Goal: Information Seeking & Learning: Learn about a topic

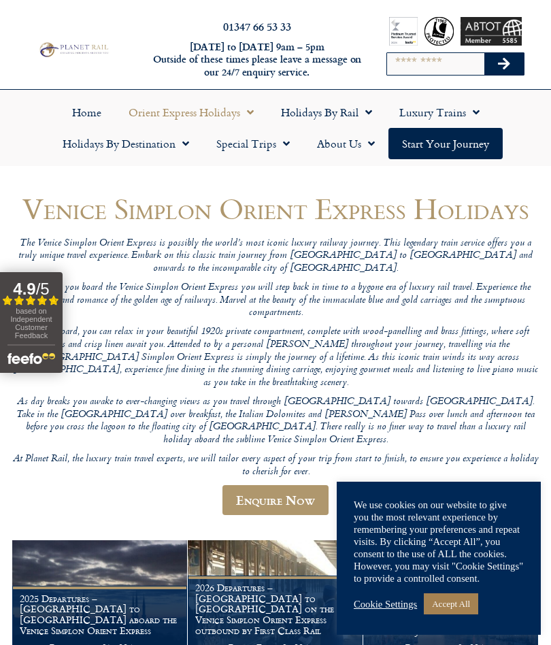
click at [459, 601] on link "Accept All" at bounding box center [451, 603] width 54 height 21
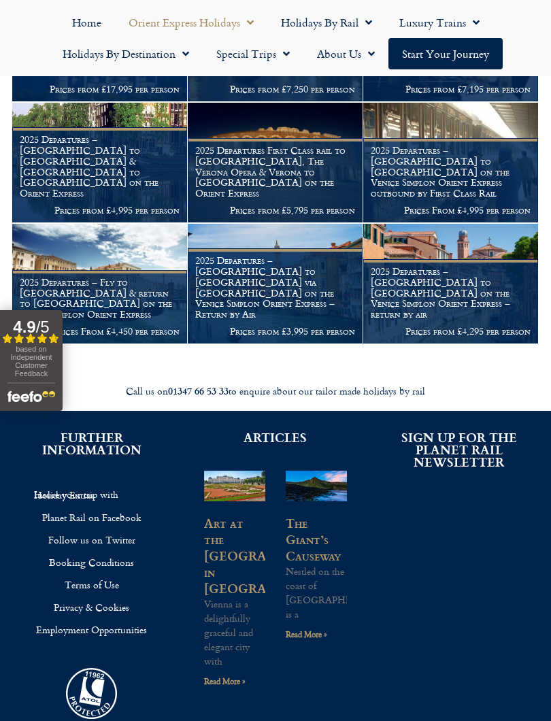
scroll to position [1155, 0]
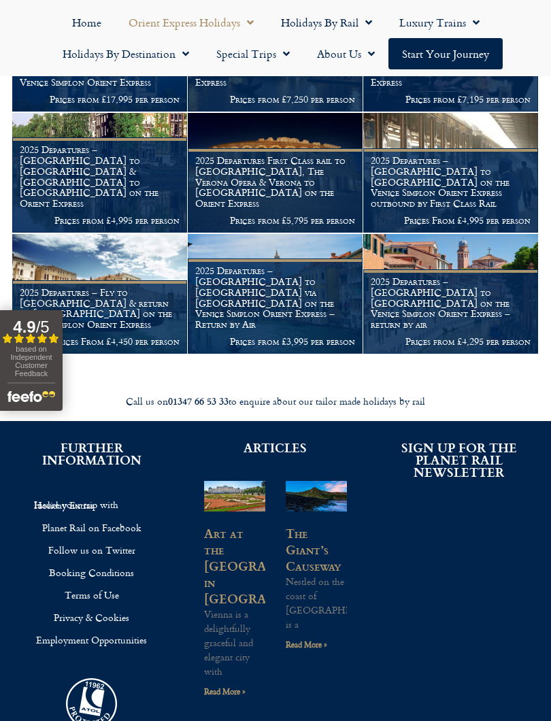
click at [430, 276] on h1 "2025 Departures – [GEOGRAPHIC_DATA] to [GEOGRAPHIC_DATA] on the Venice Simplon …" at bounding box center [451, 303] width 160 height 54
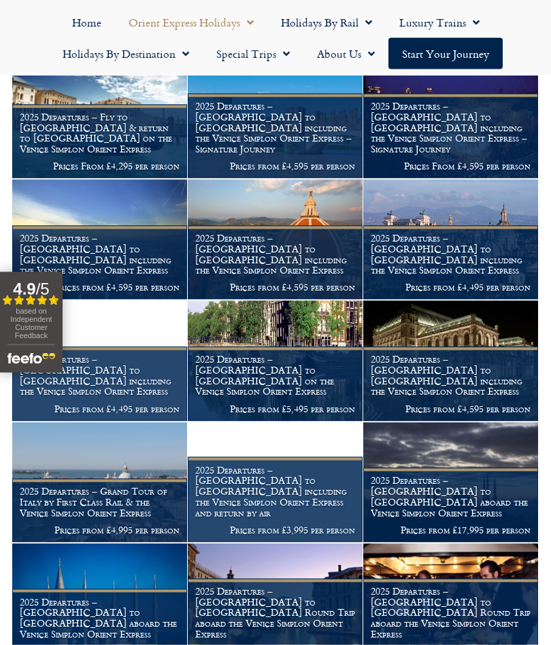
scroll to position [602, 0]
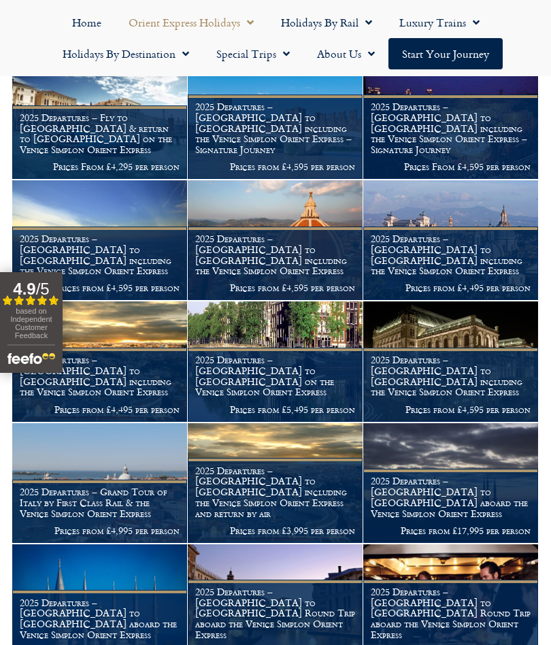
click at [463, 60] on link "Start your Journey" at bounding box center [446, 53] width 114 height 31
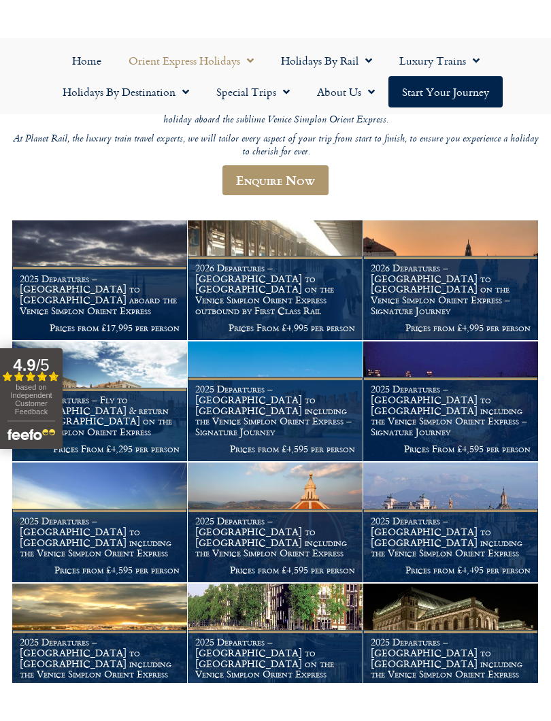
scroll to position [414, 0]
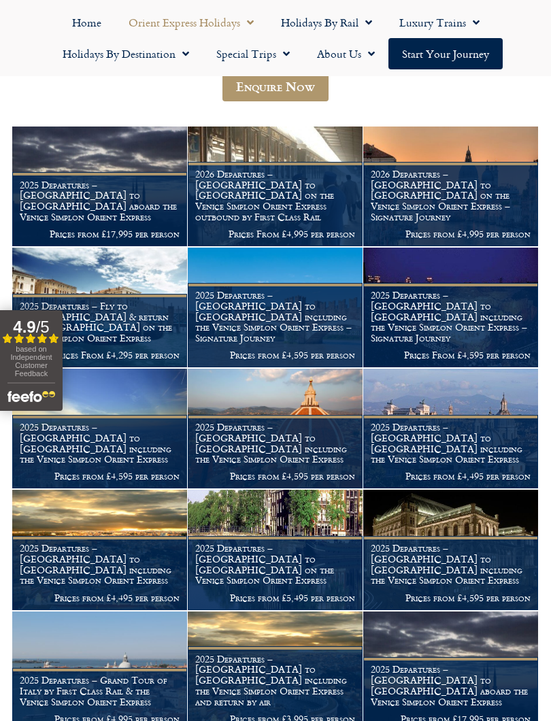
click at [318, 174] on figcaption "2026 Departures – Venice to London on the Venice Simplon Orient Express outboun…" at bounding box center [275, 204] width 175 height 84
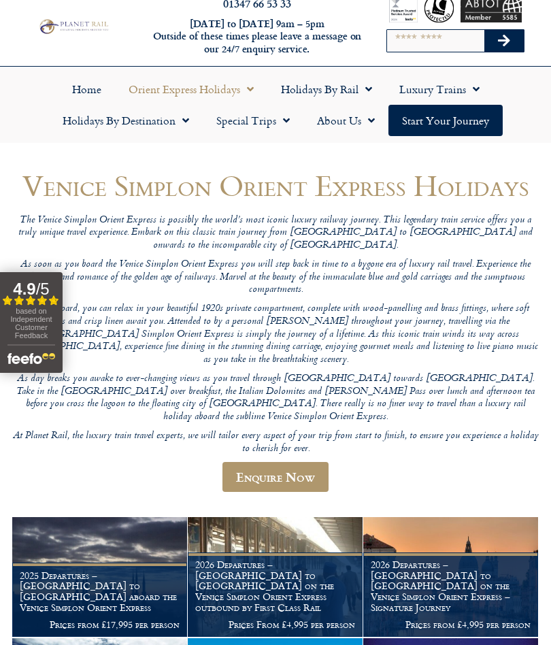
scroll to position [0, 0]
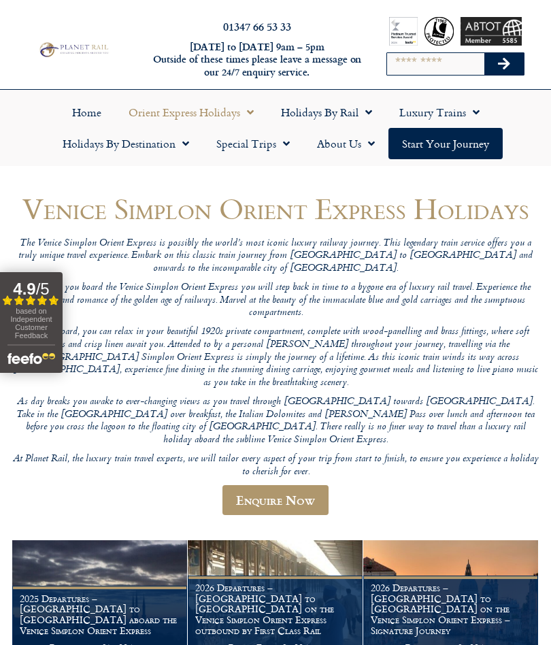
click at [194, 141] on link "Holidays by Destination" at bounding box center [126, 143] width 154 height 31
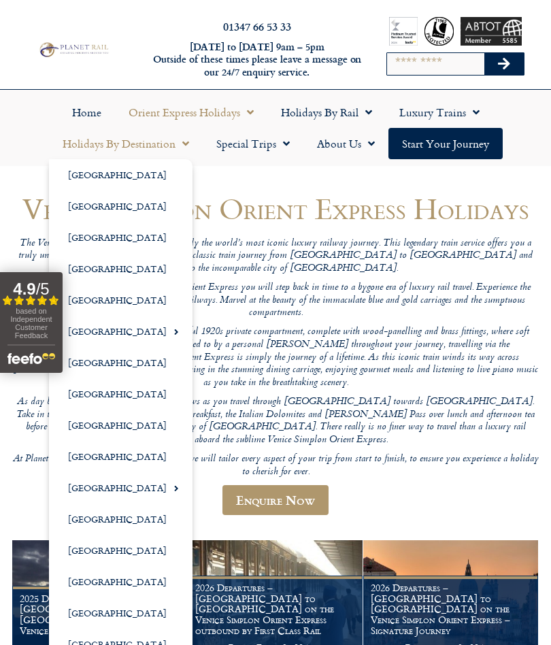
click at [411, 338] on p "Once on board, you can relax in your beautiful 1920s private compartment, compl…" at bounding box center [275, 357] width 527 height 63
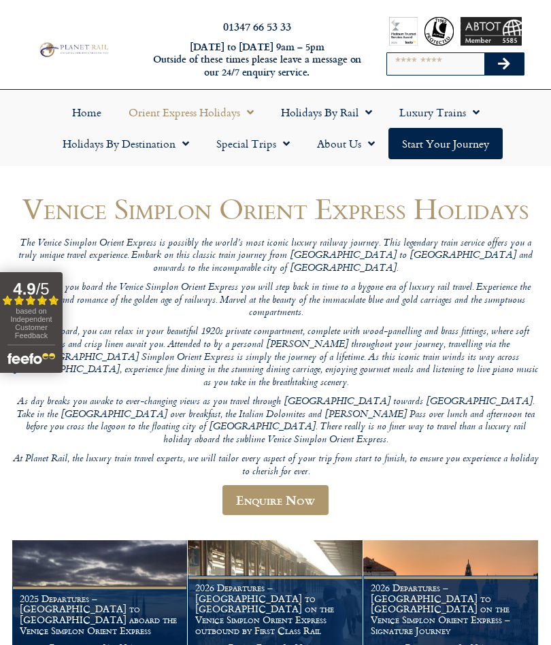
click at [289, 153] on link "Special Trips" at bounding box center [253, 143] width 101 height 31
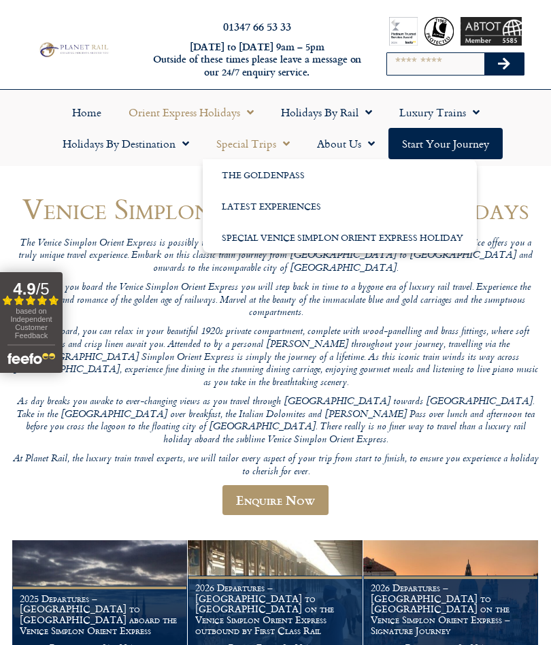
click at [281, 352] on p "Once on board, you can relax in your beautiful 1920s private compartment, compl…" at bounding box center [275, 357] width 527 height 63
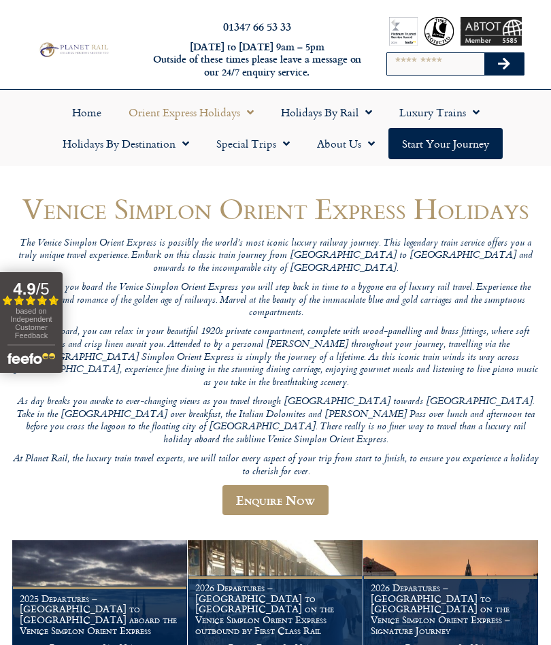
click at [290, 143] on link "Special Trips" at bounding box center [253, 143] width 101 height 31
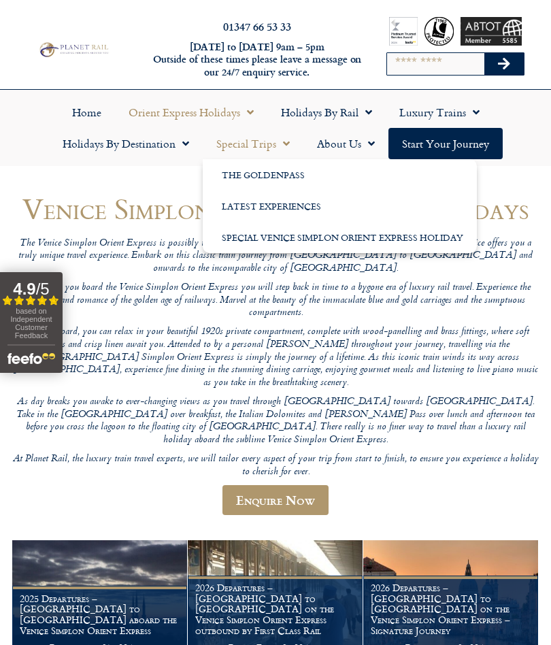
click at [368, 326] on p "Once on board, you can relax in your beautiful 1920s private compartment, compl…" at bounding box center [275, 357] width 527 height 63
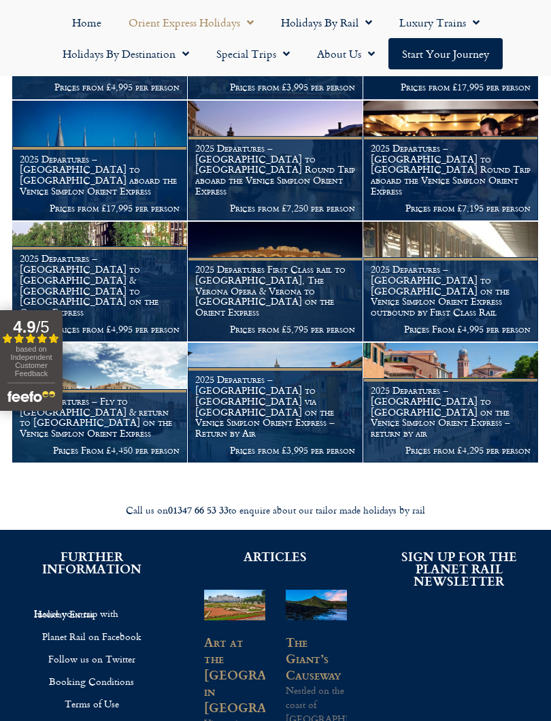
scroll to position [1054, 0]
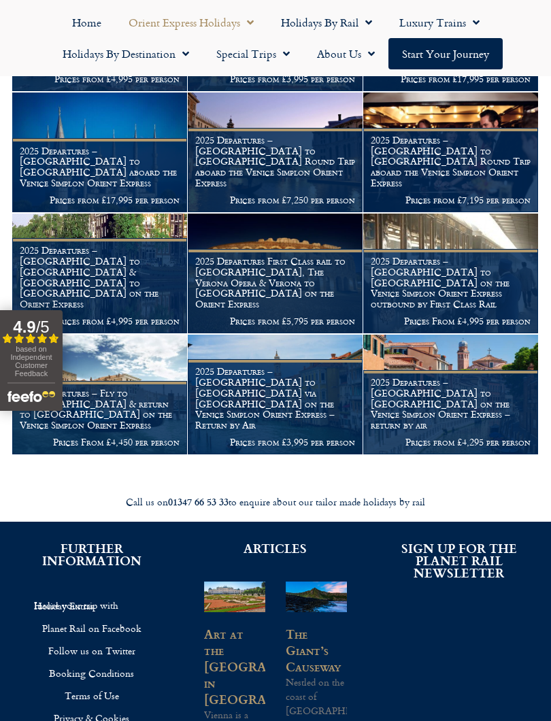
click at [159, 146] on h1 "2025 Departures – Paris to Istanbul aboard the Venice Simplon Orient Express" at bounding box center [100, 167] width 160 height 43
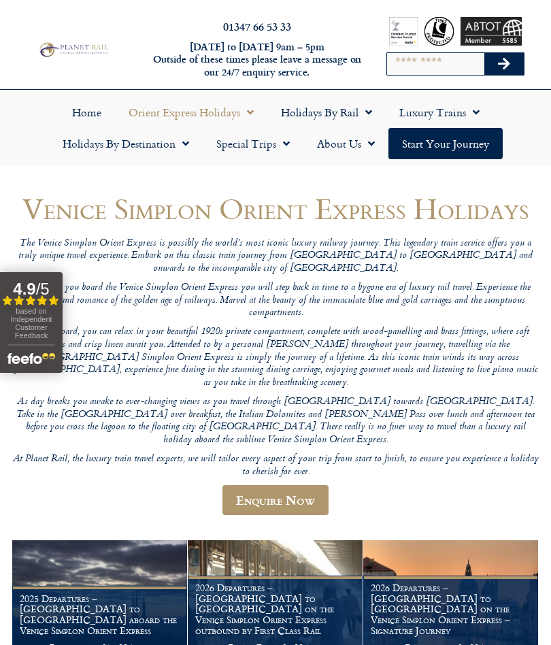
scroll to position [1092, 0]
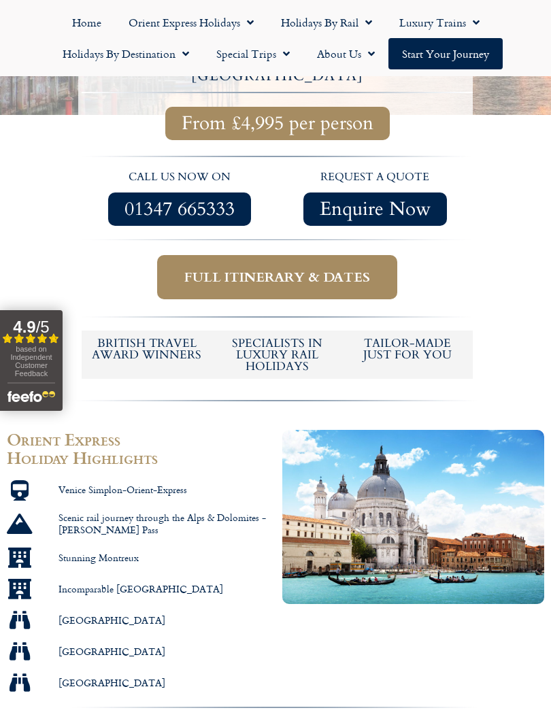
scroll to position [507, 0]
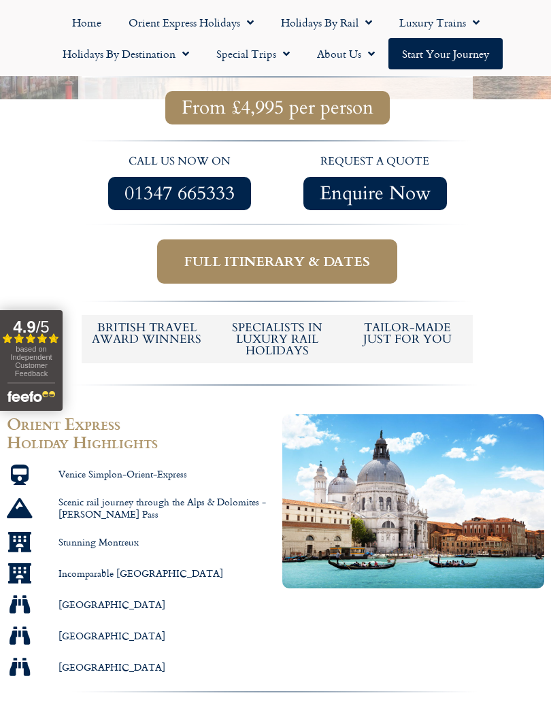
click at [370, 253] on span "Full itinerary & dates" at bounding box center [277, 261] width 186 height 17
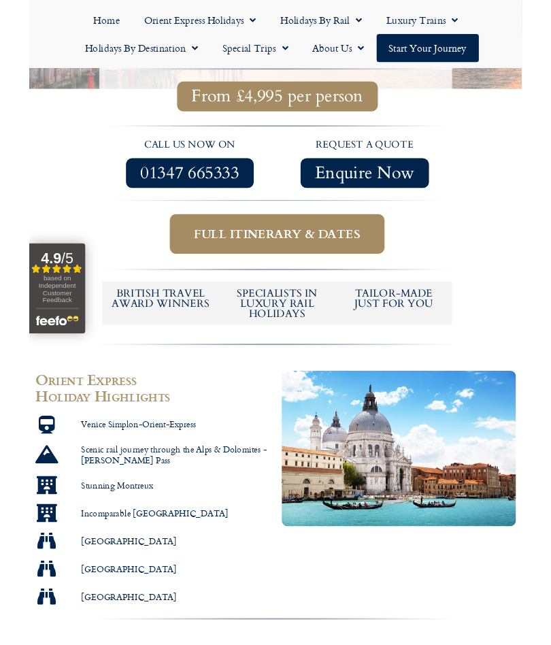
scroll to position [545, 0]
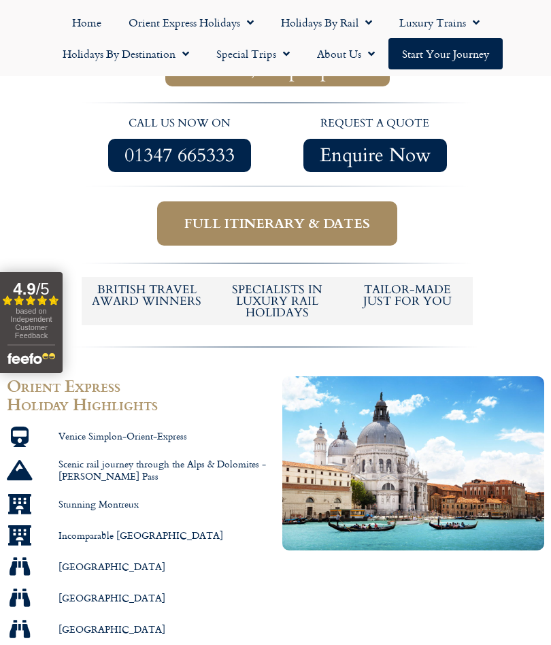
click at [319, 215] on span "Full itinerary & dates" at bounding box center [277, 223] width 186 height 17
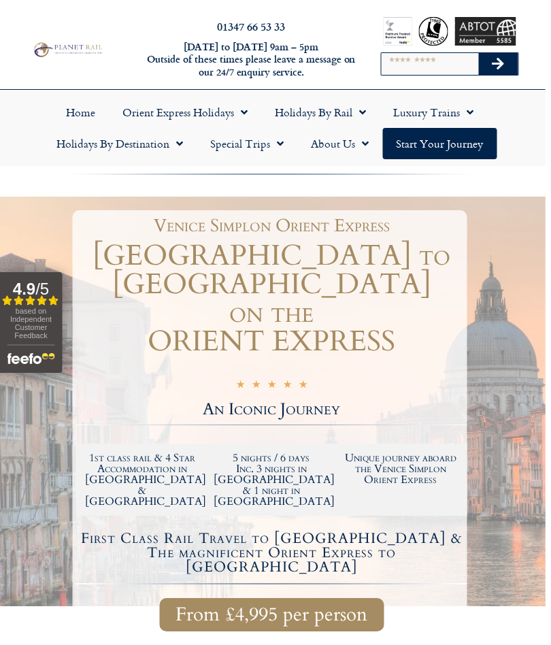
scroll to position [0, 6]
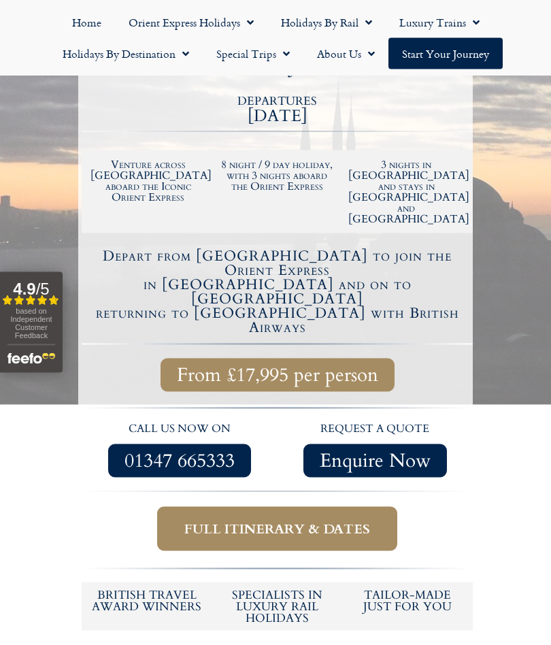
scroll to position [284, 0]
